Goal: Check status

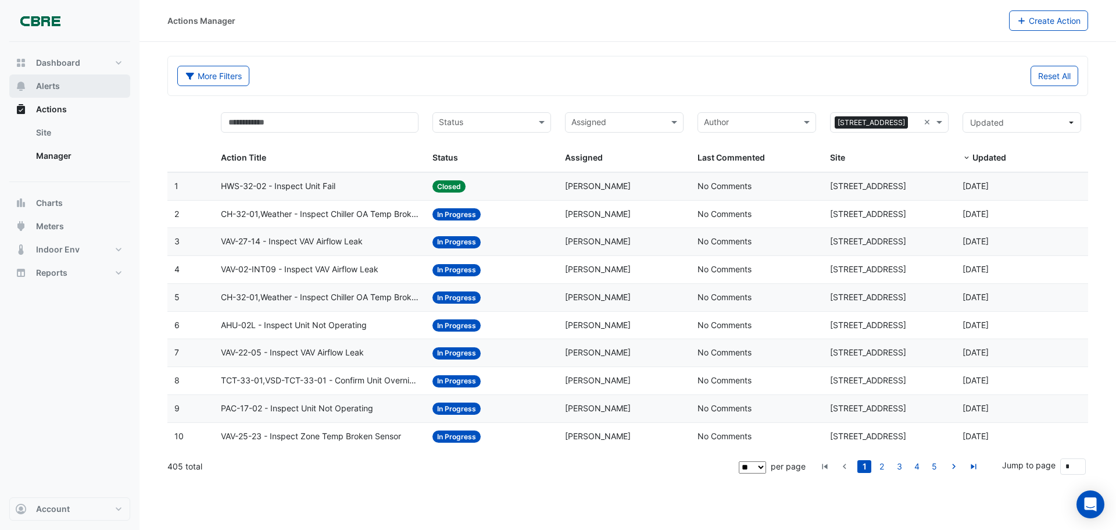
click at [27, 85] on button "Alerts" at bounding box center [69, 85] width 121 height 23
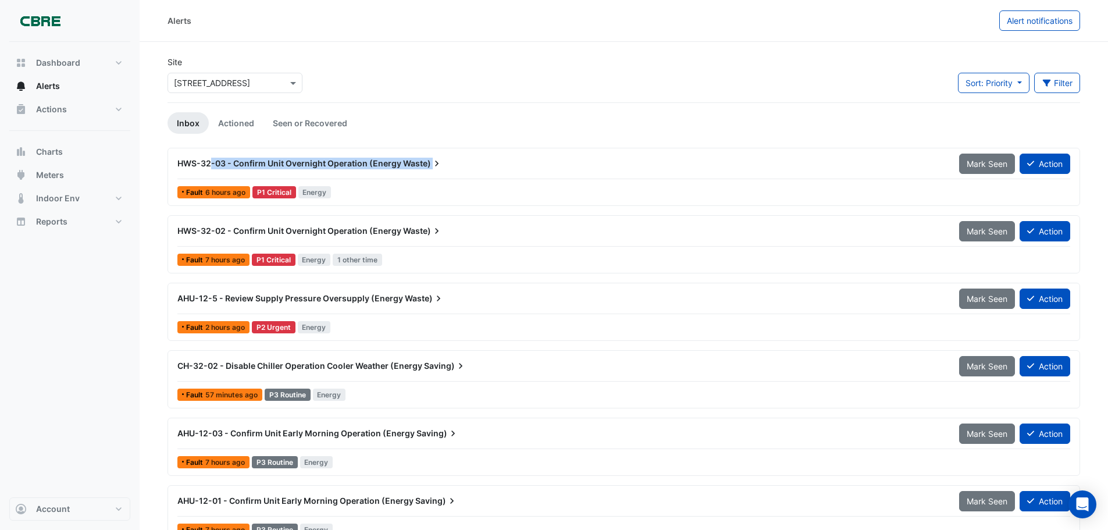
drag, startPoint x: 212, startPoint y: 163, endPoint x: 437, endPoint y: 167, distance: 225.1
click at [437, 167] on div "HWS-32-03 - Confirm Unit Overnight Operation (Energy Waste)" at bounding box center [561, 164] width 768 height 12
click at [165, 135] on section "Site Select a Site × [STREET_ADDRESS] Sort: Priority Priority Updated Filter Ti…" at bounding box center [624, 495] width 968 height 906
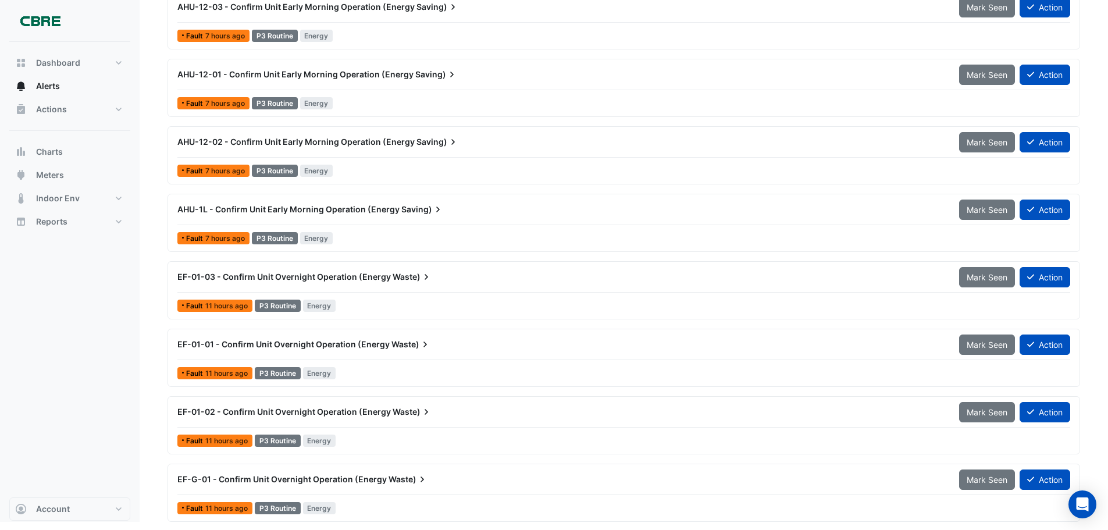
scroll to position [427, 0]
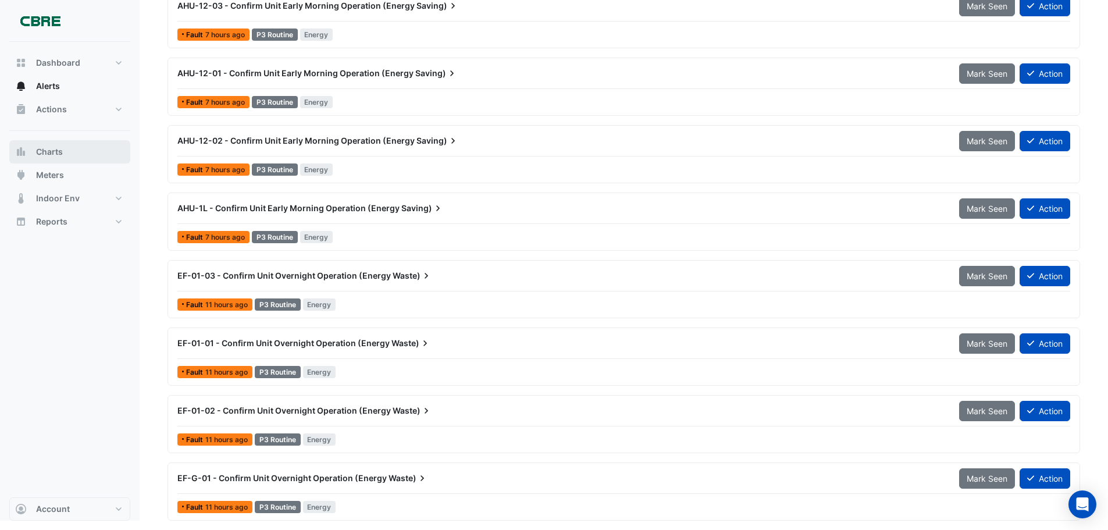
click at [47, 151] on span "Charts" at bounding box center [49, 152] width 27 height 12
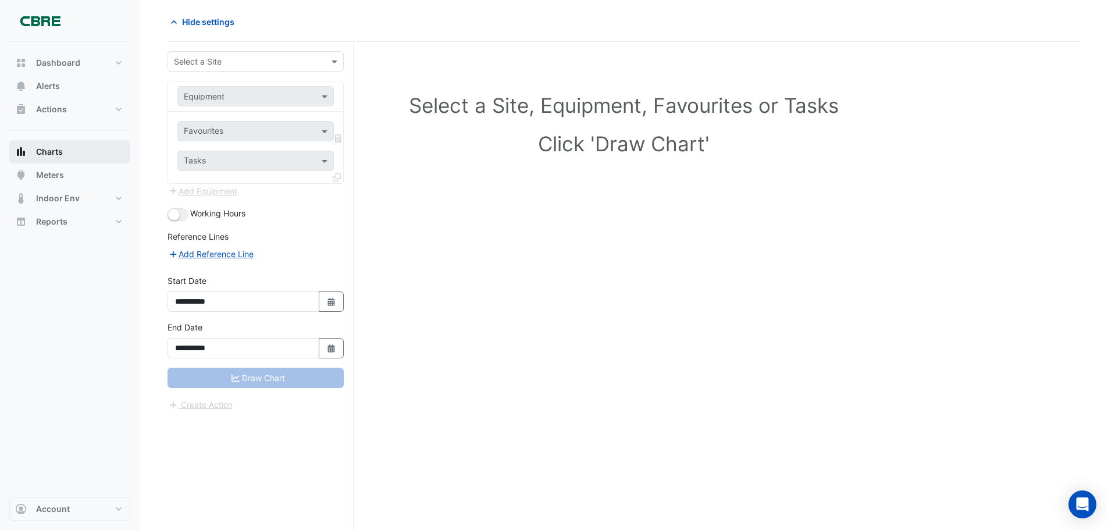
scroll to position [44, 0]
click at [45, 91] on span "Alerts" at bounding box center [48, 86] width 24 height 12
